Goal: Contribute content

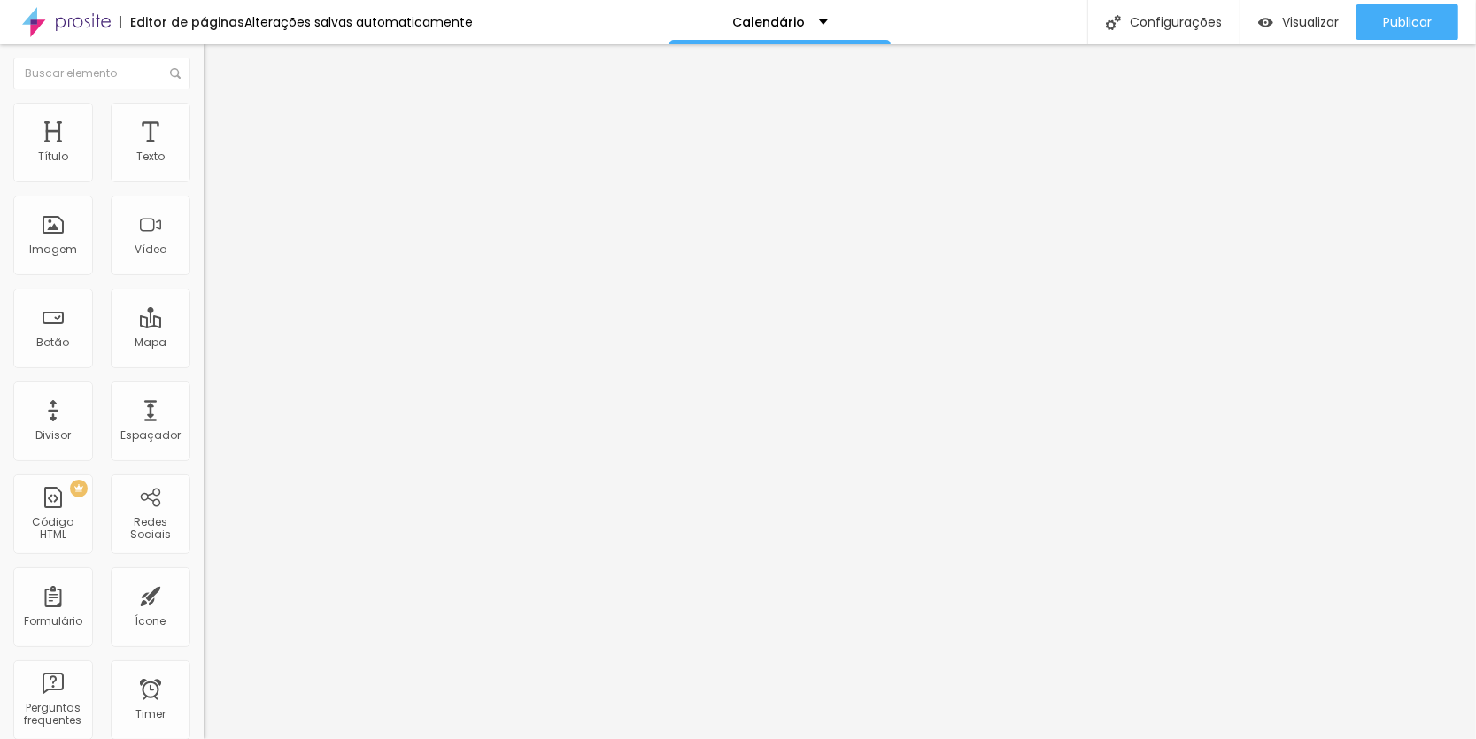
drag, startPoint x: 81, startPoint y: 195, endPoint x: 1, endPoint y: 196, distance: 79.7
click at [204, 196] on div "Texto Click me Alinhamento [GEOGRAPHIC_DATA] Link URL https:// Abrir em uma nov…" at bounding box center [306, 267] width 204 height 258
paste input "Calendário"
type input "Click Calendário"
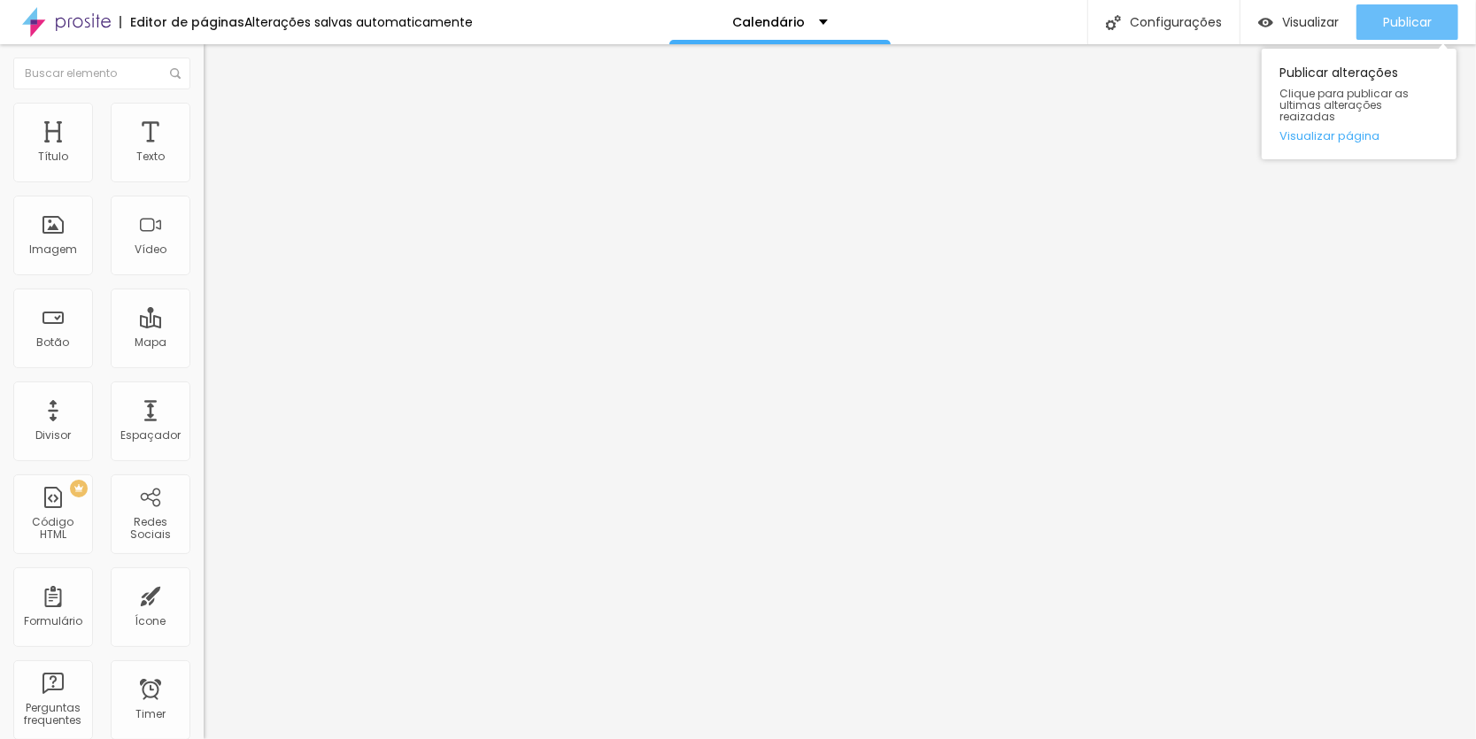
click at [1391, 15] on span "Publicar" at bounding box center [1407, 22] width 49 height 14
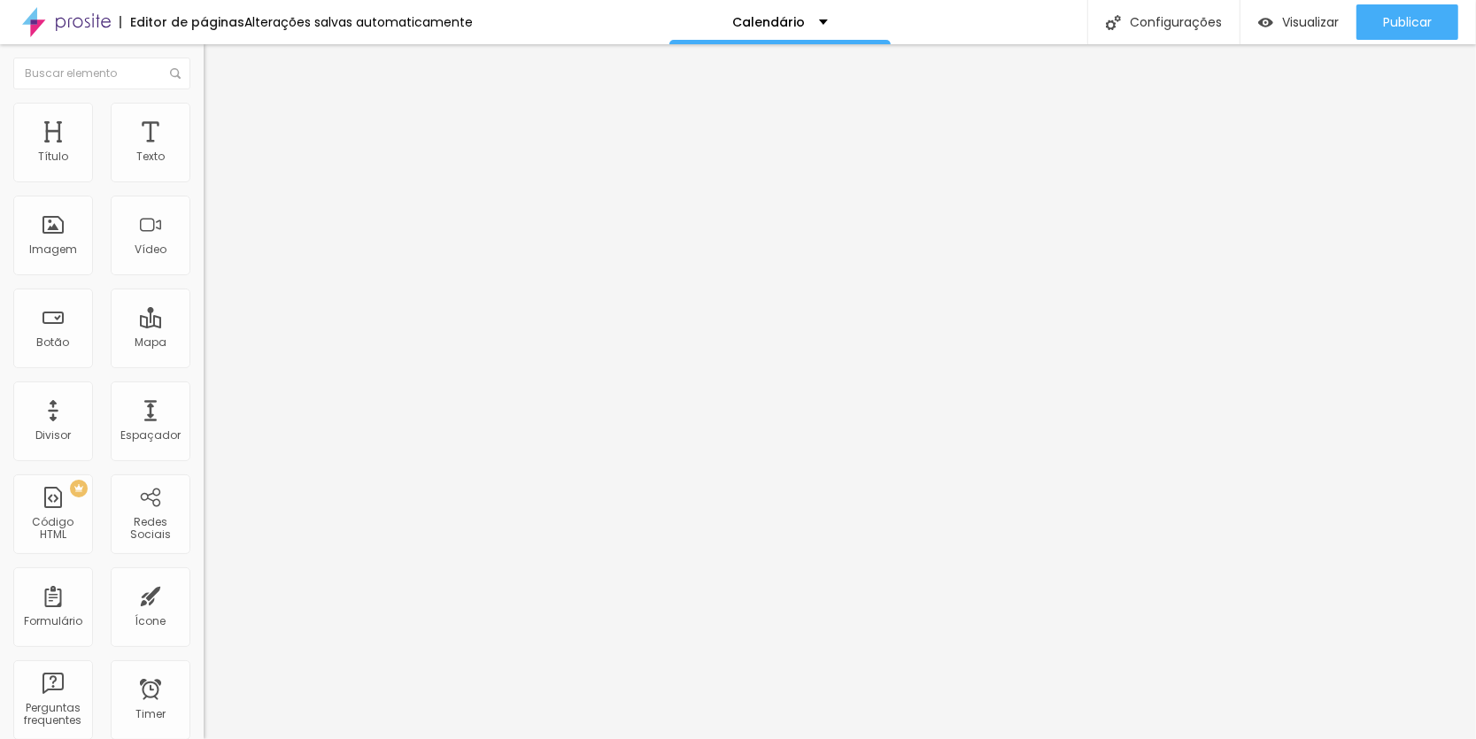
click at [204, 387] on div at bounding box center [306, 387] width 204 height 0
click at [204, 395] on img at bounding box center [208, 391] width 9 height 9
